Goal: Task Accomplishment & Management: Manage account settings

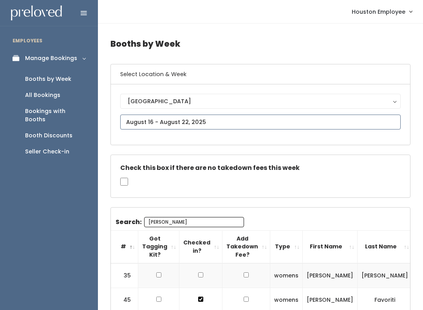
click at [204, 127] on body "EMPLOYEES Manage Bookings Booths by Week All Bookings Bookings with Booths Boot…" at bounding box center [211, 197] width 423 height 395
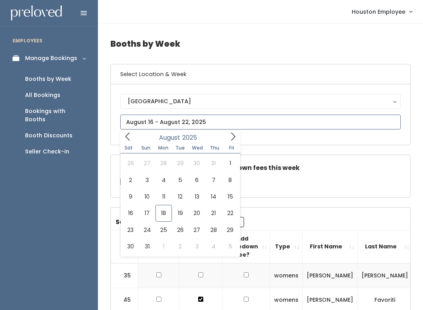
type input "[DATE] to [DATE]"
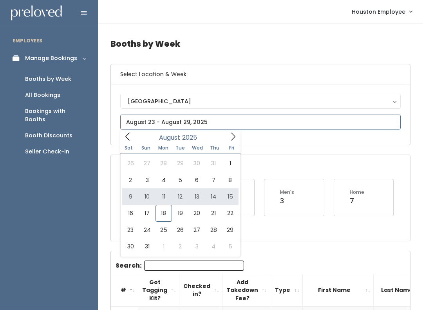
type input "[DATE] to [DATE]"
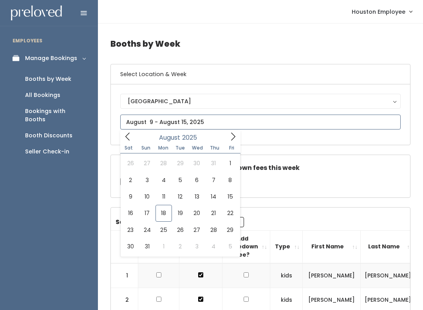
type input "August 16 to August 22"
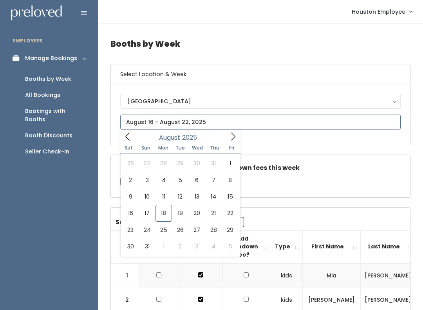
type input "August 23 to August 29"
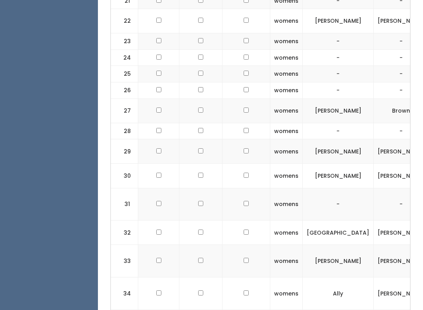
scroll to position [713, 0]
